Goal: Task Accomplishment & Management: Use online tool/utility

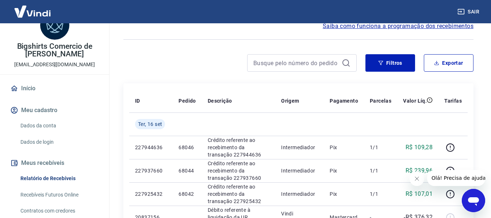
scroll to position [36, 0]
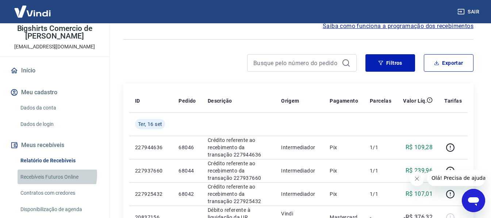
click at [57, 175] on link "Recebíveis Futuros Online" at bounding box center [59, 177] width 83 height 15
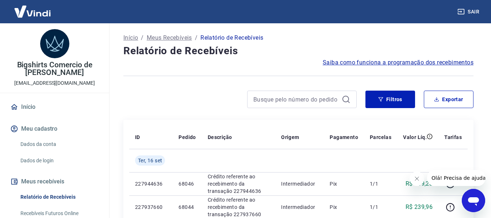
click at [51, 215] on link "Recebíveis Futuros Online" at bounding box center [59, 213] width 83 height 15
